Goal: Information Seeking & Learning: Check status

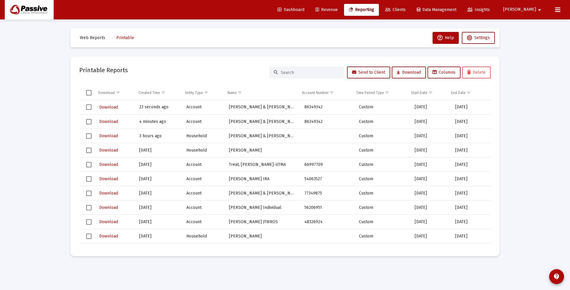
click at [363, 273] on mat-sidenav-content "Loading... Web Reports Printable Help Settings Printable Reports Send to Client…" at bounding box center [285, 145] width 448 height 290
click at [529, 182] on div "Loading... Web Reports Printable Help Settings Printable Reports Send to Client…" at bounding box center [285, 145] width 570 height 290
click at [406, 8] on span "Clients" at bounding box center [395, 9] width 21 height 5
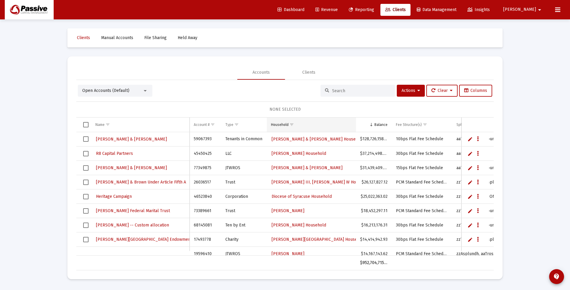
click at [323, 124] on td "Household" at bounding box center [311, 125] width 89 height 14
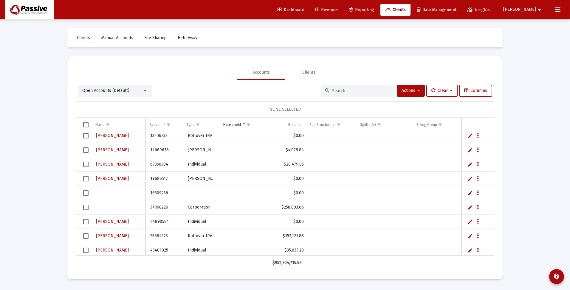
click at [305, 9] on span "Dashboard" at bounding box center [291, 9] width 27 height 5
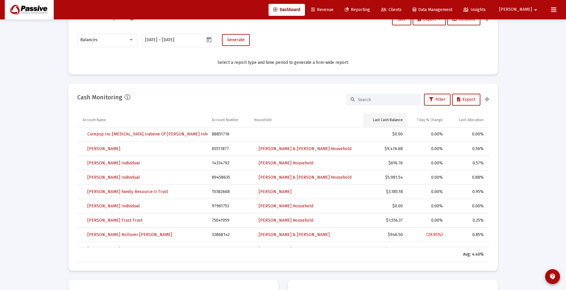
click at [384, 119] on div "Last Cash Balance" at bounding box center [388, 120] width 30 height 5
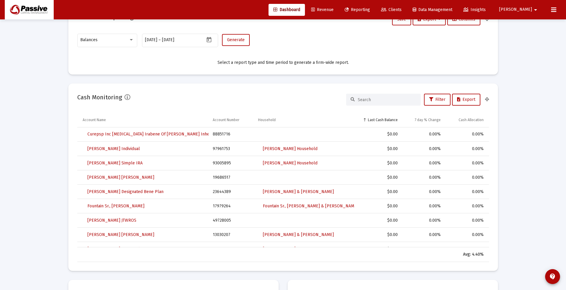
click at [384, 119] on div "Last Cash Balance" at bounding box center [383, 120] width 30 height 5
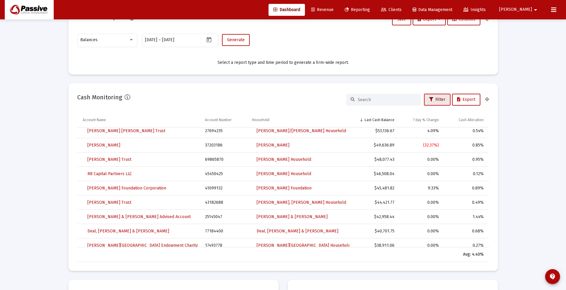
click at [440, 99] on span "Filter" at bounding box center [437, 99] width 16 height 5
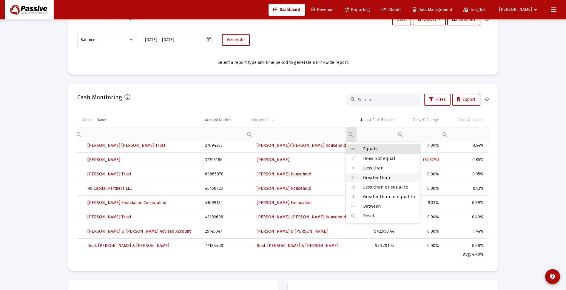
click at [354, 175] on icon at bounding box center [353, 177] width 5 height 5
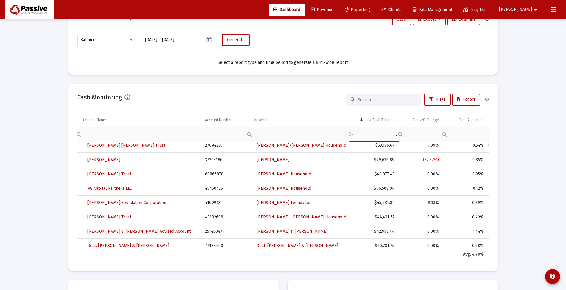
type input "5"
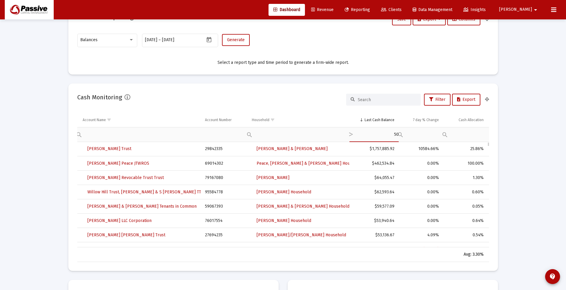
type input "50"
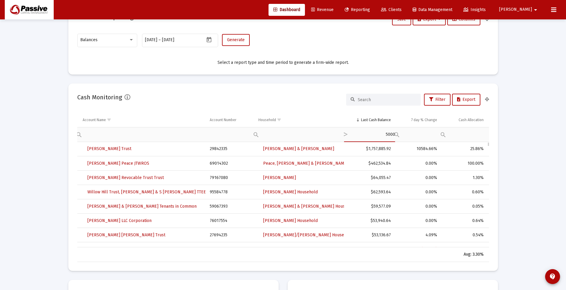
type input "5000"
click at [468, 135] on div "Filter cell" at bounding box center [461, 134] width 47 height 14
click at [471, 118] on div "Cash Allocation" at bounding box center [471, 120] width 25 height 5
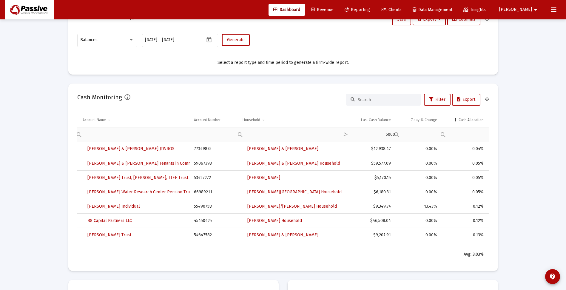
click at [471, 118] on div "Cash Allocation" at bounding box center [471, 120] width 25 height 5
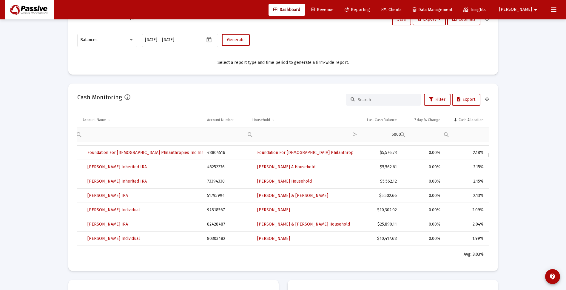
scroll to position [239, 0]
